Goal: Task Accomplishment & Management: Manage account settings

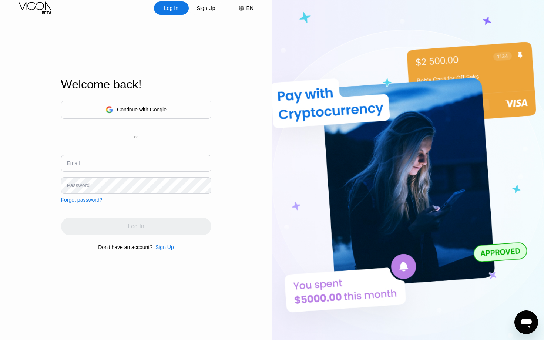
scroll to position [13, 0]
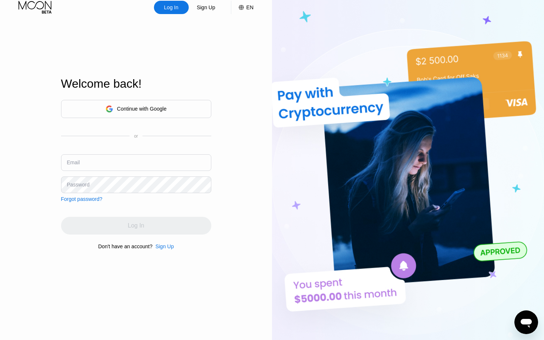
click at [162, 107] on div "Continue with Google" at bounding box center [142, 109] width 50 height 6
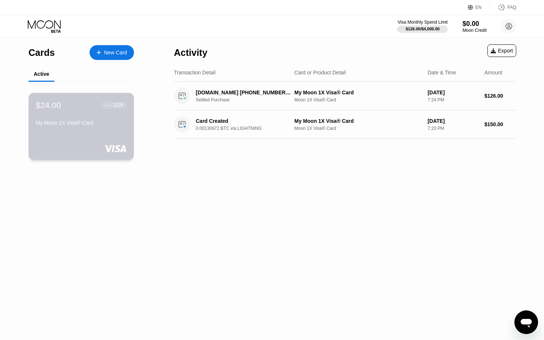
click at [111, 107] on div "● ● ● ● 2228" at bounding box center [114, 105] width 19 height 5
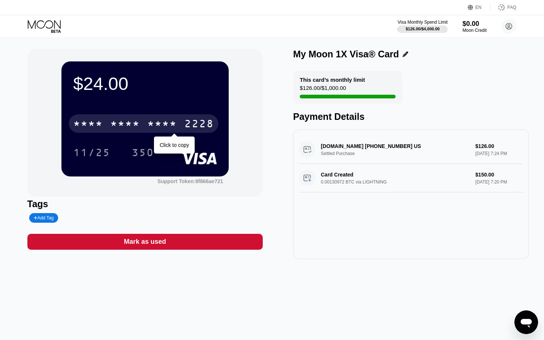
click at [125, 130] on div "* * * *" at bounding box center [125, 125] width 30 height 12
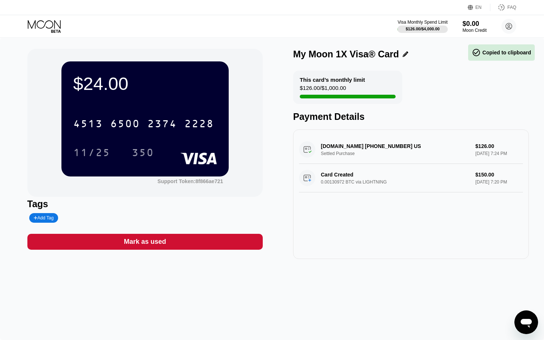
click at [158, 104] on div "$24.00 4513 6500 2374 2228 11/25 350" at bounding box center [144, 118] width 167 height 115
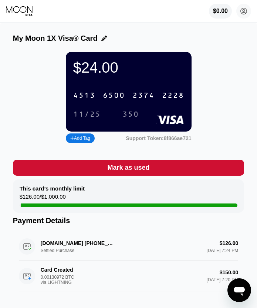
click at [156, 94] on div "[CREDIT_CARD_NUMBER]" at bounding box center [129, 95] width 120 height 15
